Goal: Information Seeking & Learning: Learn about a topic

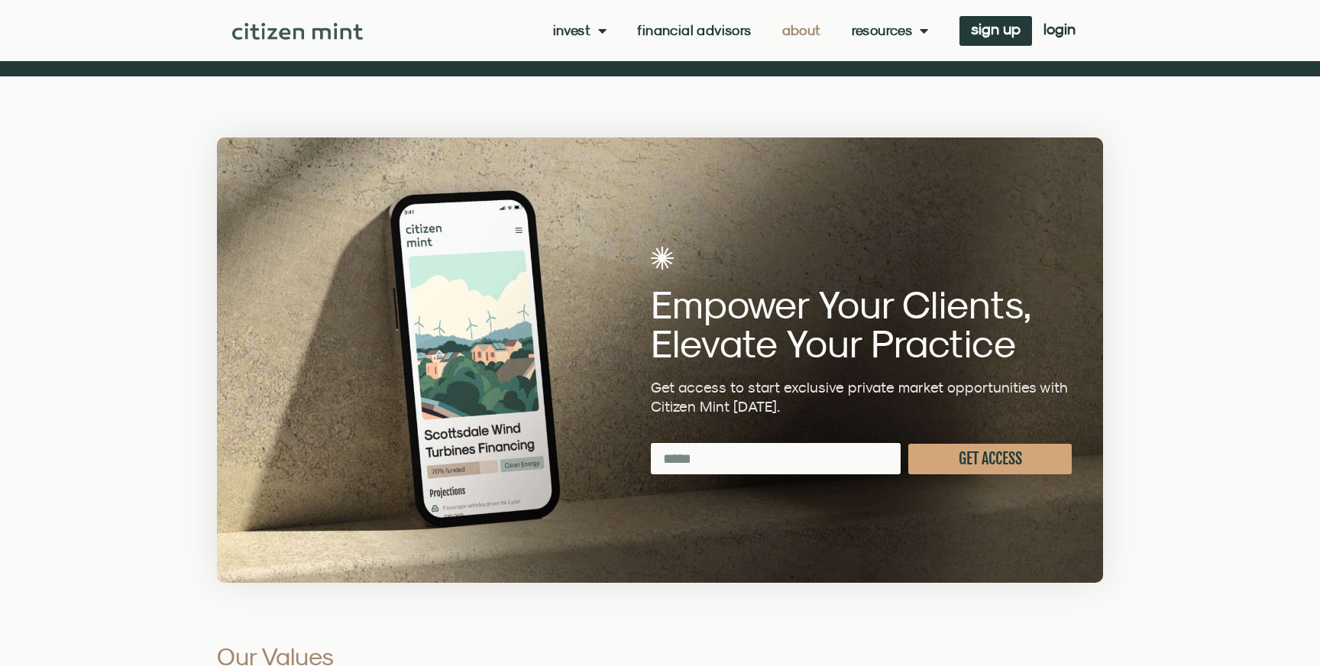
scroll to position [3689, 0]
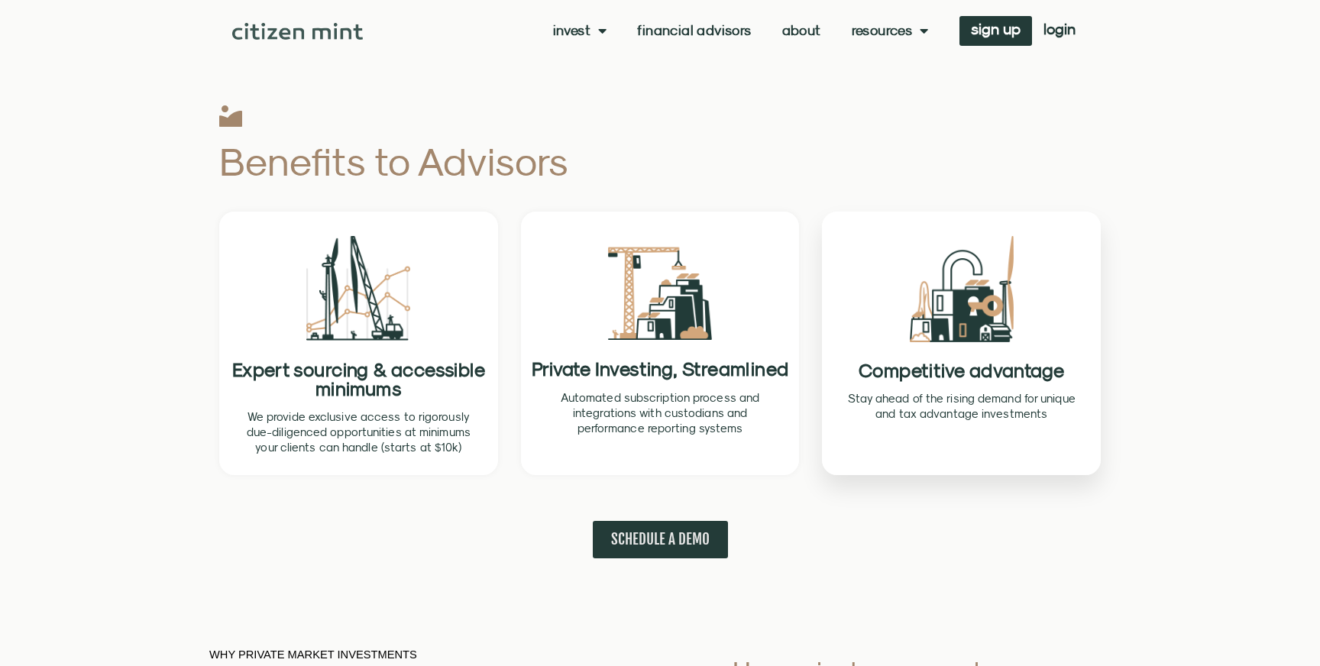
scroll to position [468, 0]
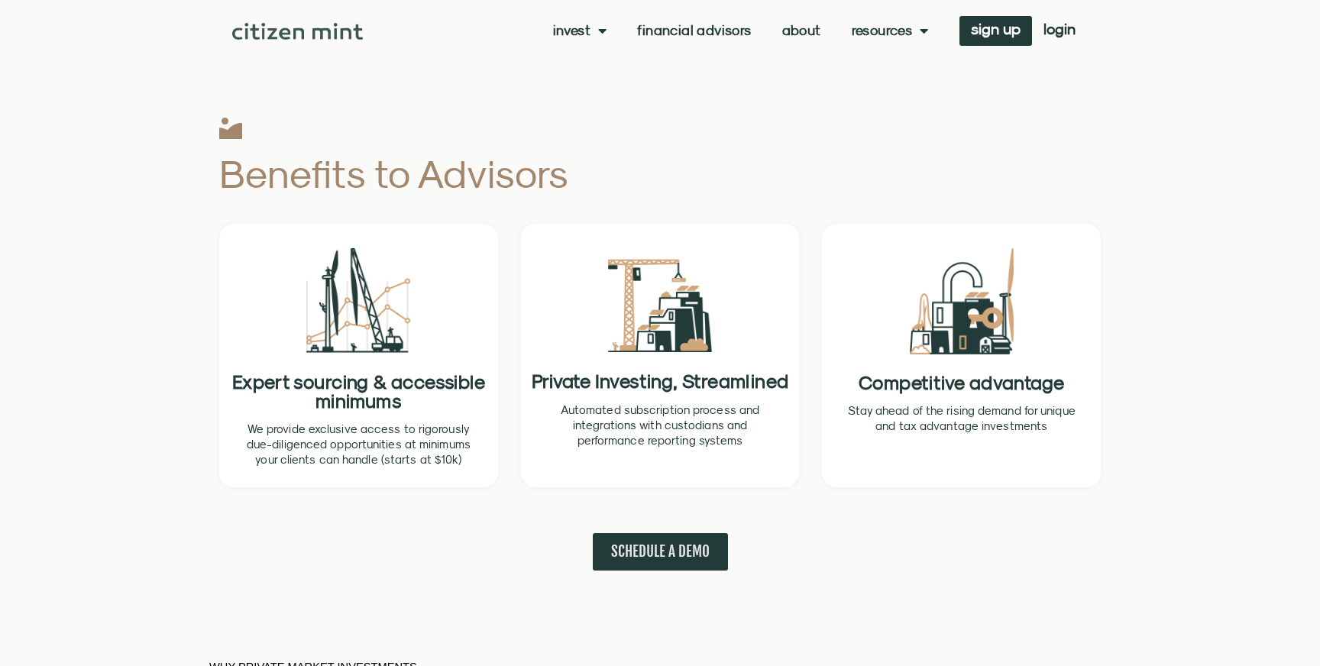
click at [591, 50] on div "Invest investments how it works Financial Advisors About Resources insights all…" at bounding box center [660, 30] width 856 height 61
click at [558, 31] on link "Invest" at bounding box center [580, 30] width 54 height 15
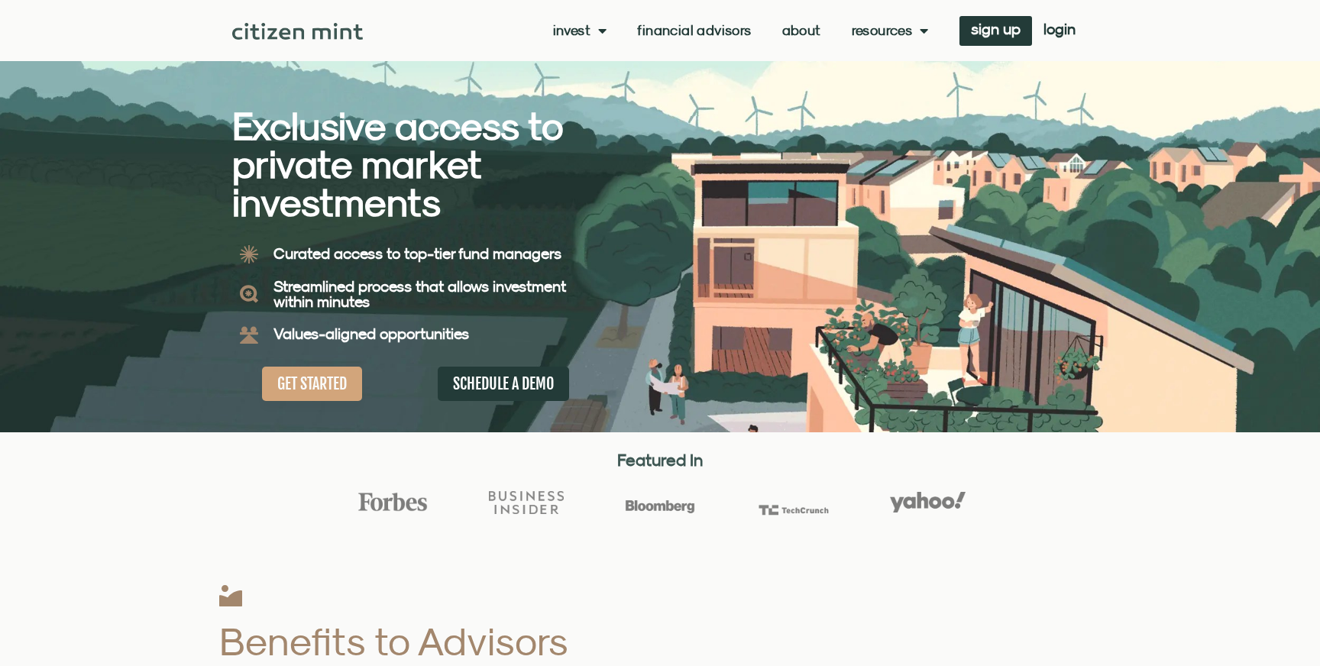
click at [318, 414] on div "Exclusive access to private market investments Exclusive access to private mark…" at bounding box center [446, 216] width 428 height 432
click at [318, 394] on link "GET STARTED" at bounding box center [312, 384] width 100 height 34
click at [587, 26] on link "Invest" at bounding box center [580, 30] width 54 height 15
click at [577, 23] on link "Invest" at bounding box center [580, 30] width 54 height 15
click at [562, 34] on link "Invest" at bounding box center [580, 30] width 54 height 15
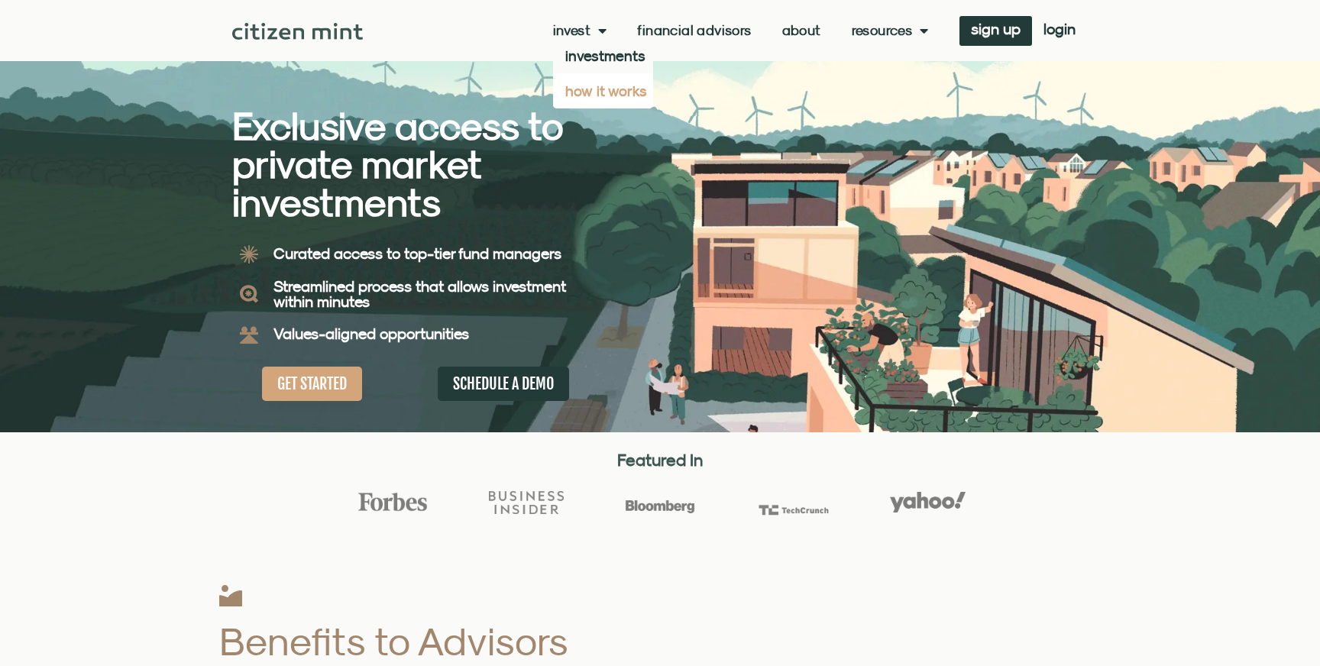
click at [574, 89] on link "how it works" at bounding box center [603, 90] width 100 height 35
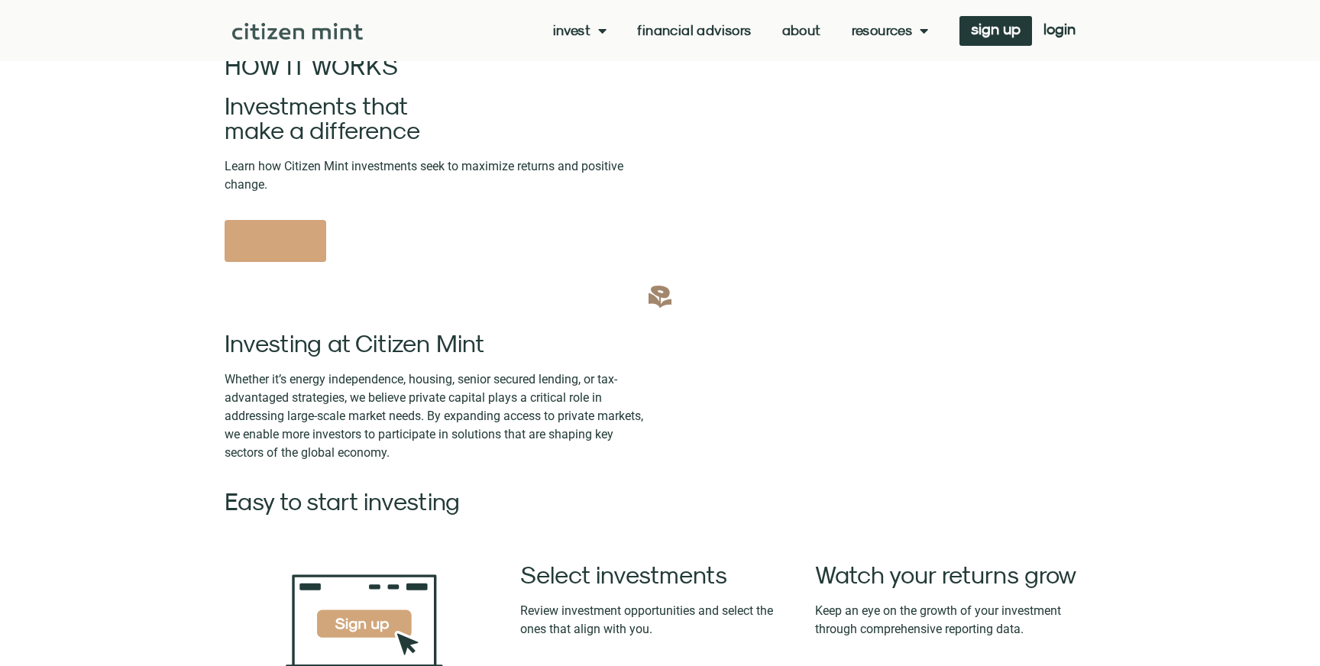
click at [798, 28] on link "About" at bounding box center [801, 30] width 39 height 15
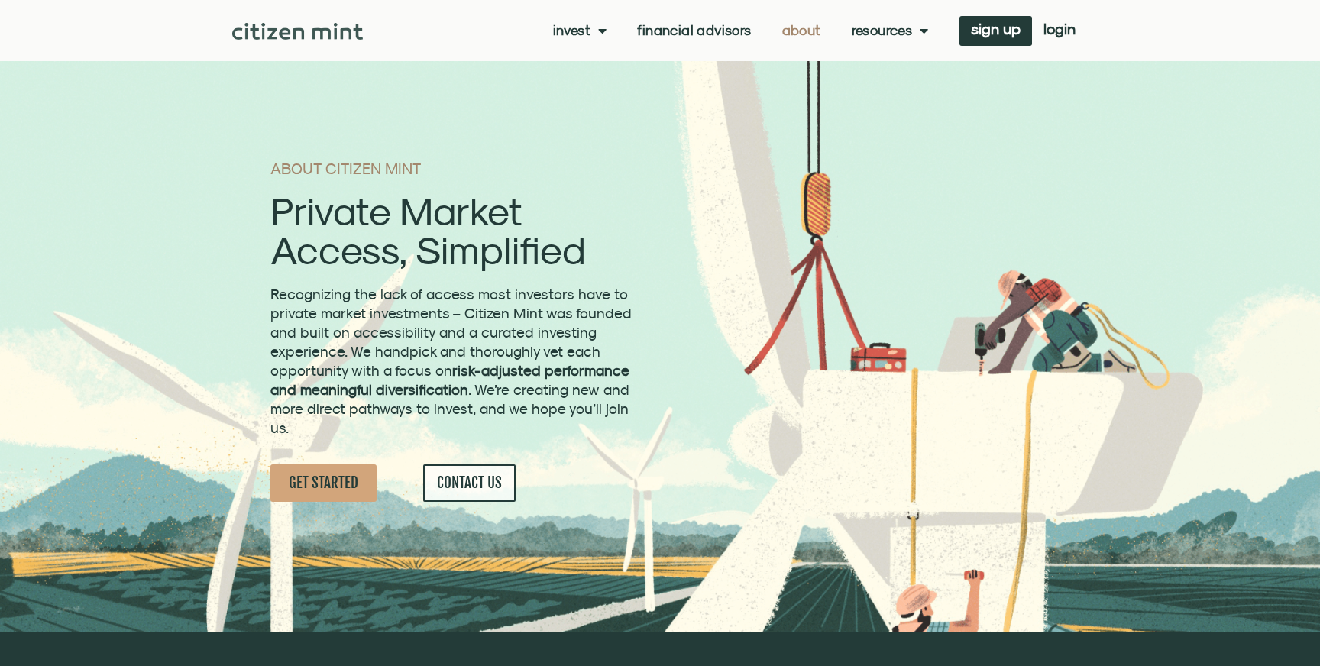
click at [909, 38] on li "Resources insights allocation planner faqs press" at bounding box center [883, 30] width 92 height 15
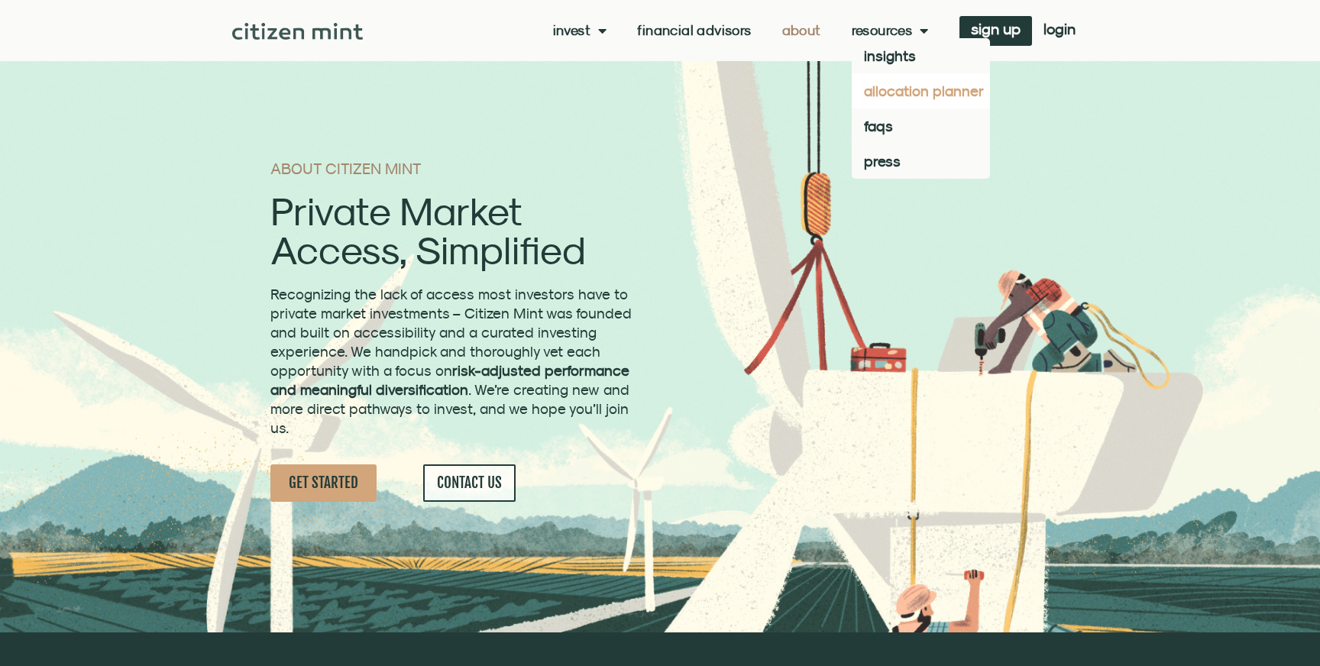
click at [877, 74] on link "allocation planner" at bounding box center [921, 90] width 138 height 35
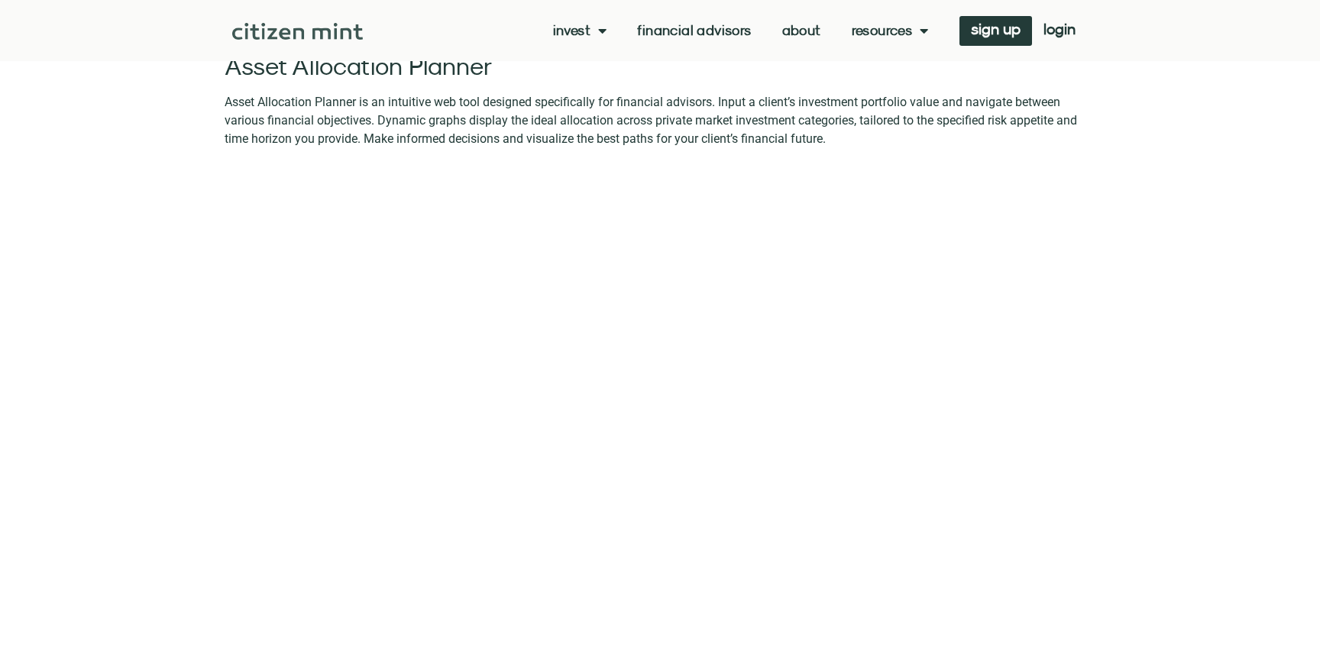
click at [892, 26] on link "Resources" at bounding box center [890, 30] width 77 height 15
click at [892, 29] on link "Resources" at bounding box center [890, 30] width 77 height 15
click at [888, 61] on link "insights" at bounding box center [921, 55] width 138 height 35
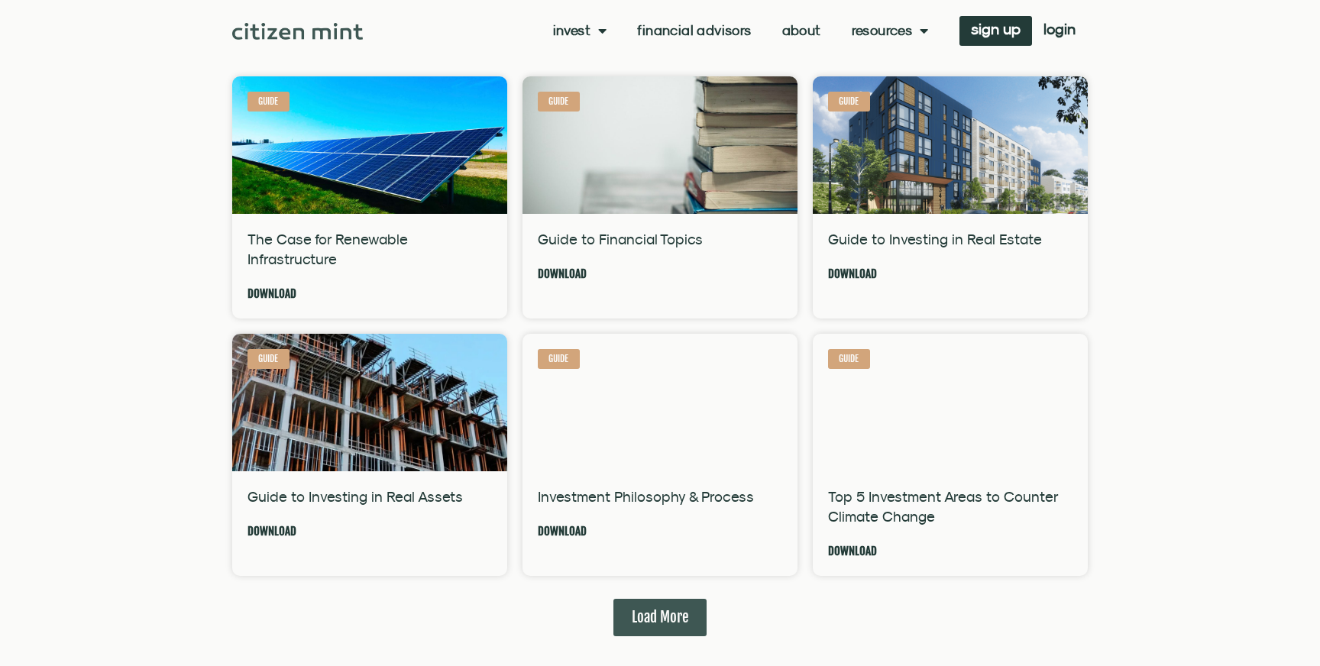
scroll to position [870, 0]
